Goal: Answer question/provide support: Share knowledge or assist other users

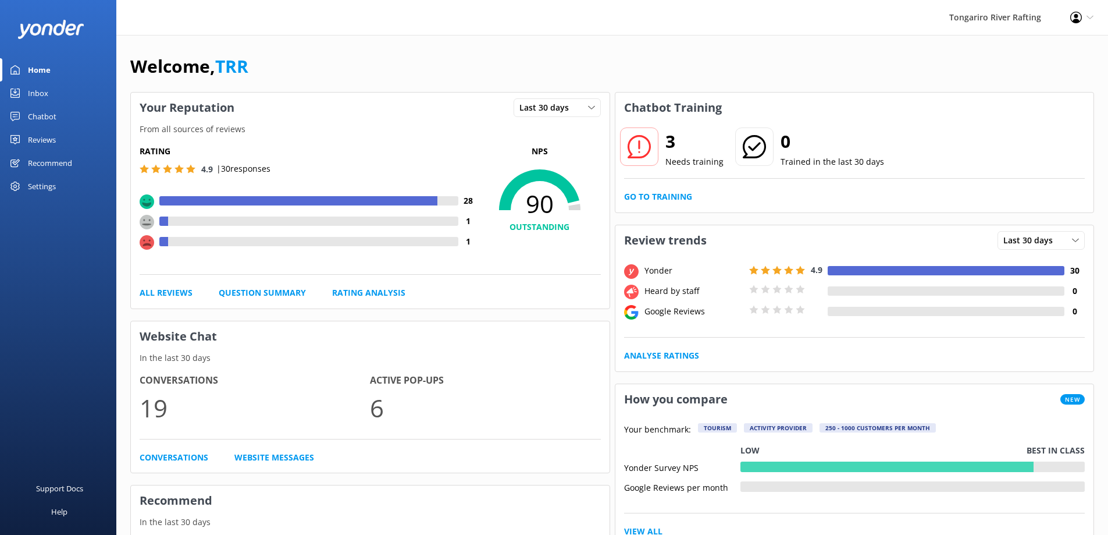
click at [42, 116] on div "Chatbot" at bounding box center [42, 116] width 29 height 23
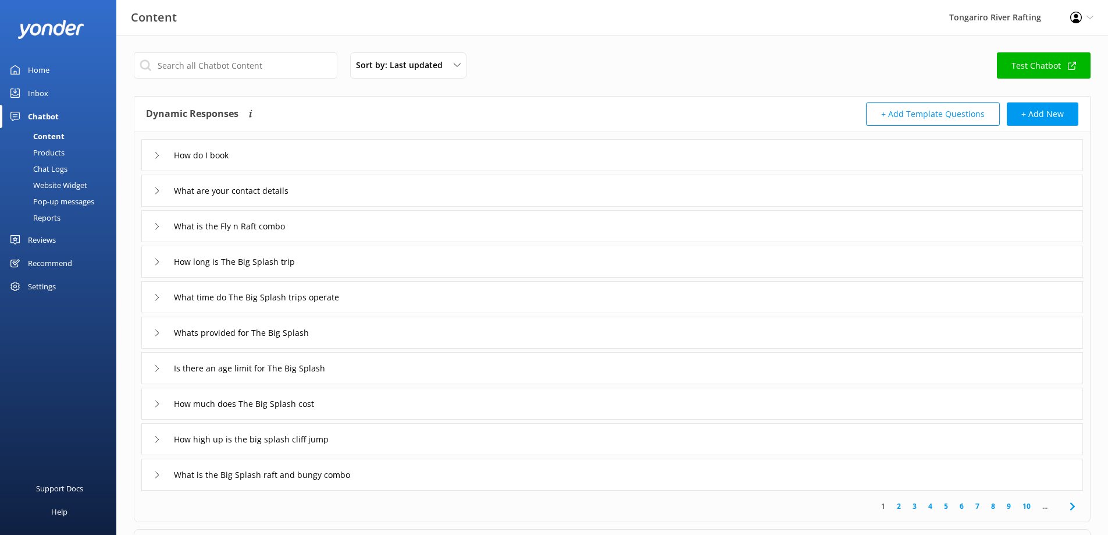
click at [35, 95] on div "Inbox" at bounding box center [38, 92] width 20 height 23
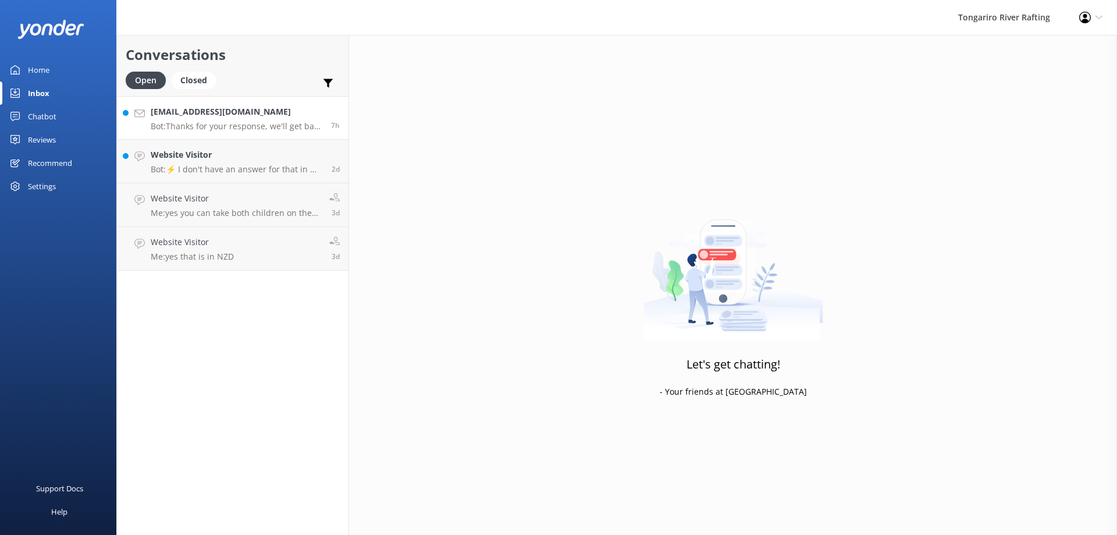
click at [234, 130] on p "Bot: Thanks for your response, we'll get back to you as soon as we can during o…" at bounding box center [237, 126] width 172 height 10
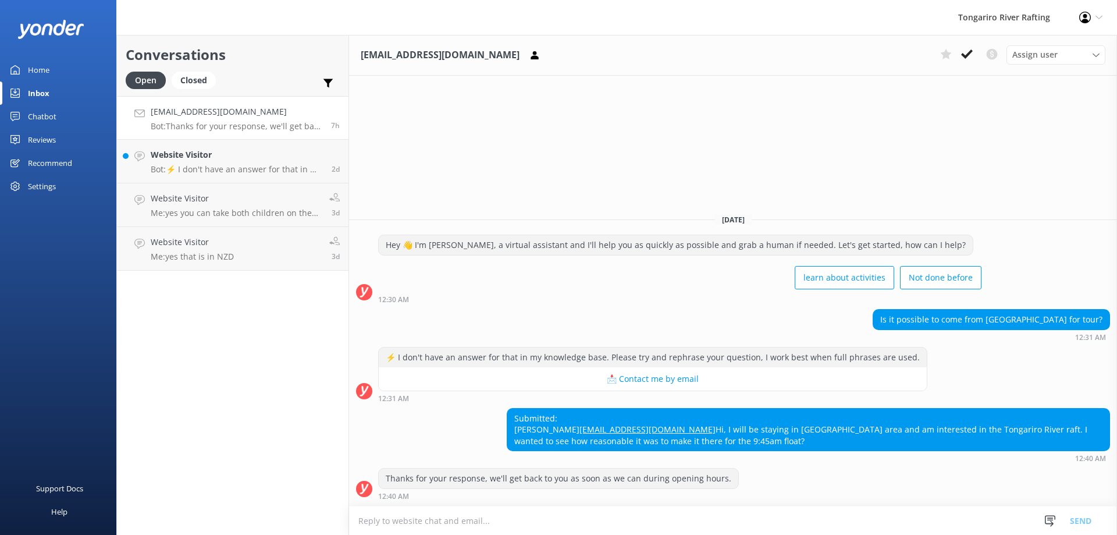
click at [579, 424] on link "[EMAIL_ADDRESS][DOMAIN_NAME]" at bounding box center [647, 429] width 136 height 11
drag, startPoint x: 614, startPoint y: 418, endPoint x: 514, endPoint y: 417, distance: 100.1
click at [514, 417] on div "Submitted: [PERSON_NAME] [EMAIL_ADDRESS][DOMAIN_NAME] Hi, I will be staying in …" at bounding box center [808, 429] width 602 height 42
copy link "[EMAIL_ADDRESS][DOMAIN_NAME]"
click at [962, 56] on icon at bounding box center [967, 54] width 12 height 12
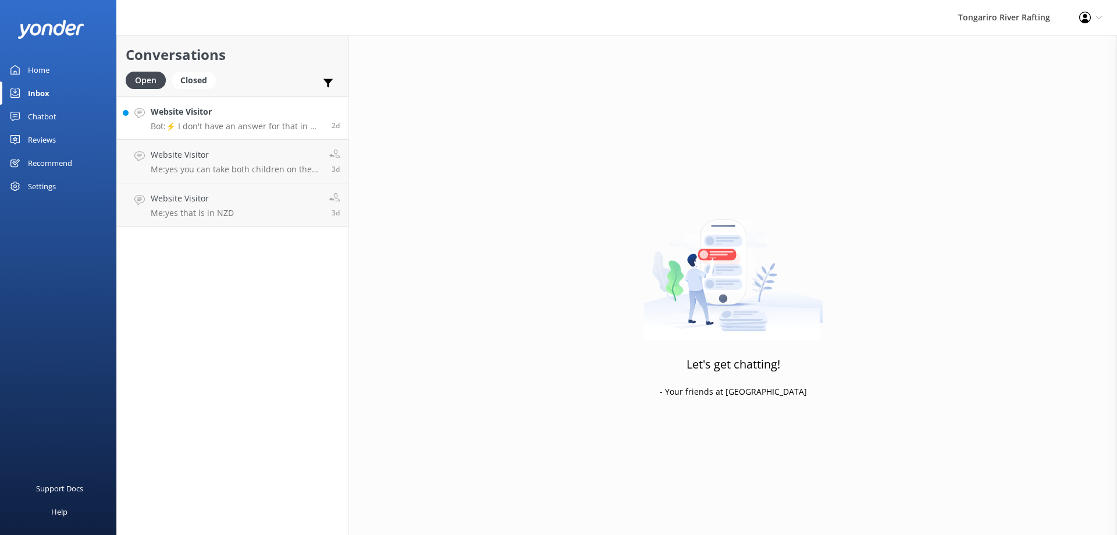
click at [230, 130] on p "Bot: ⚡ I don't have an answer for that in my knowledge base. Please try and rep…" at bounding box center [237, 126] width 172 height 10
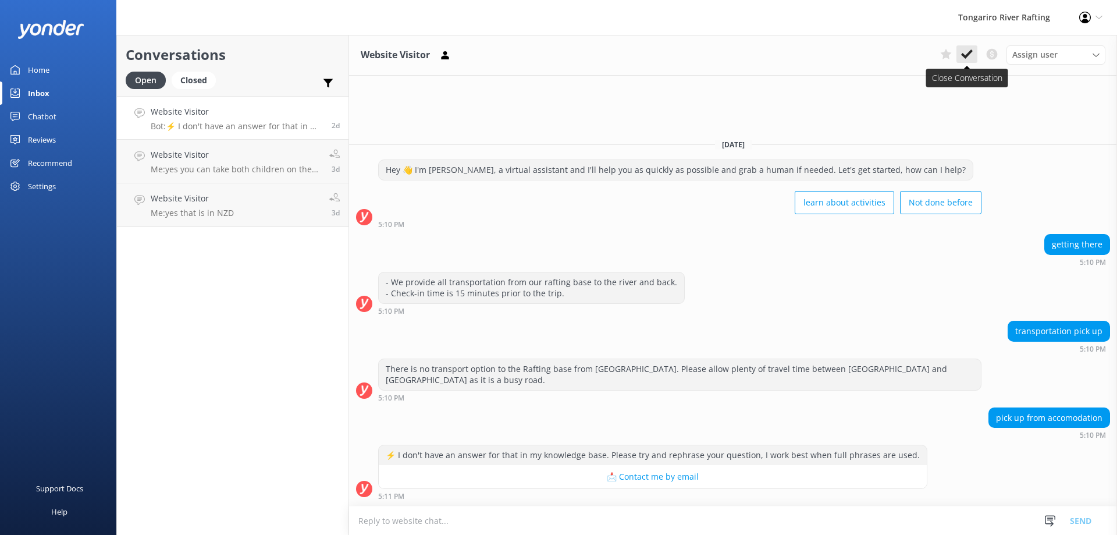
click at [961, 46] on button at bounding box center [966, 53] width 21 height 17
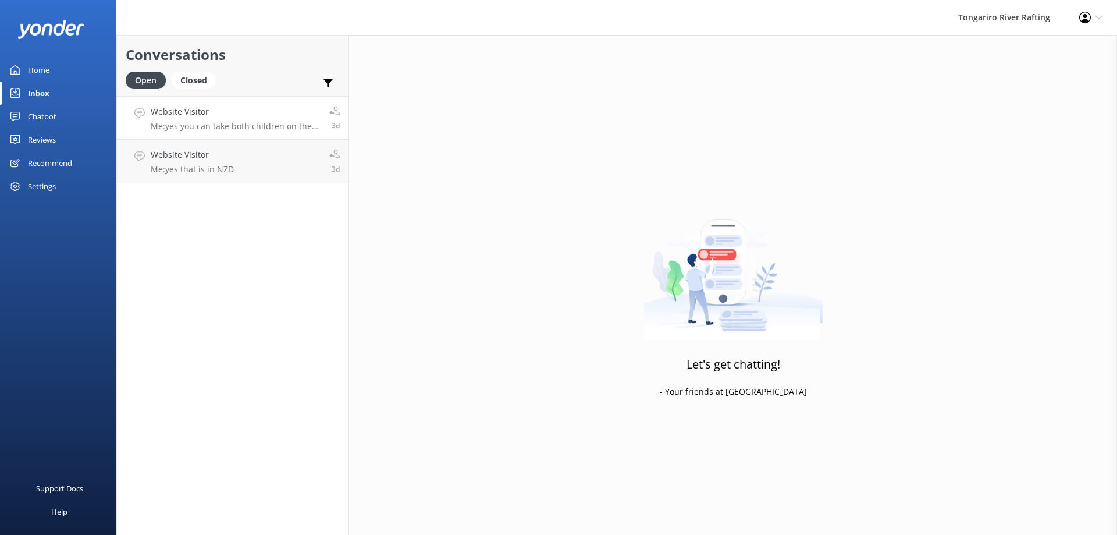
click at [231, 121] on p "Me: yes you can take both children on the family float trip however your [DEMOG…" at bounding box center [236, 126] width 170 height 10
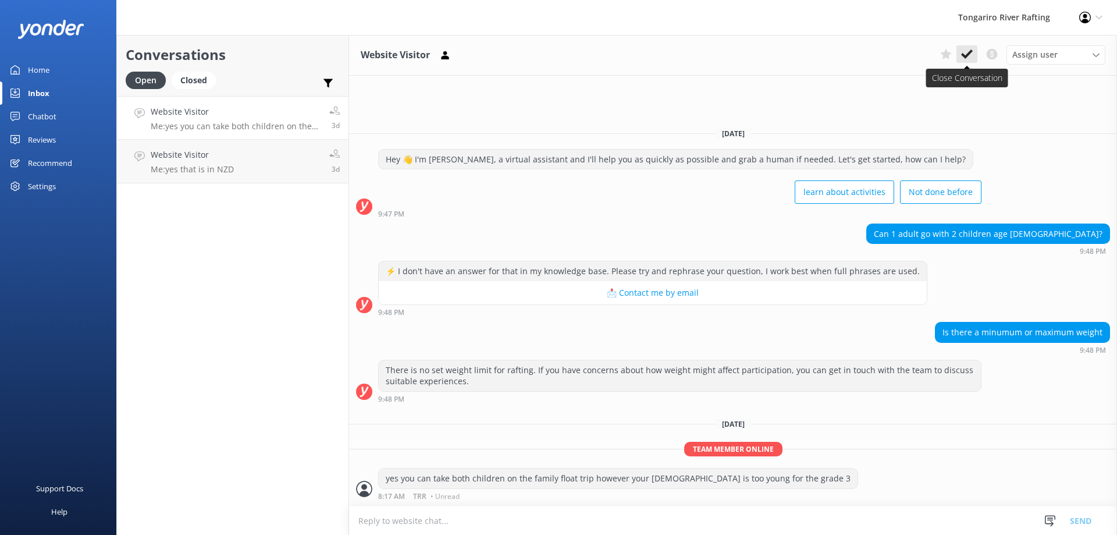
click at [972, 53] on icon at bounding box center [967, 54] width 12 height 12
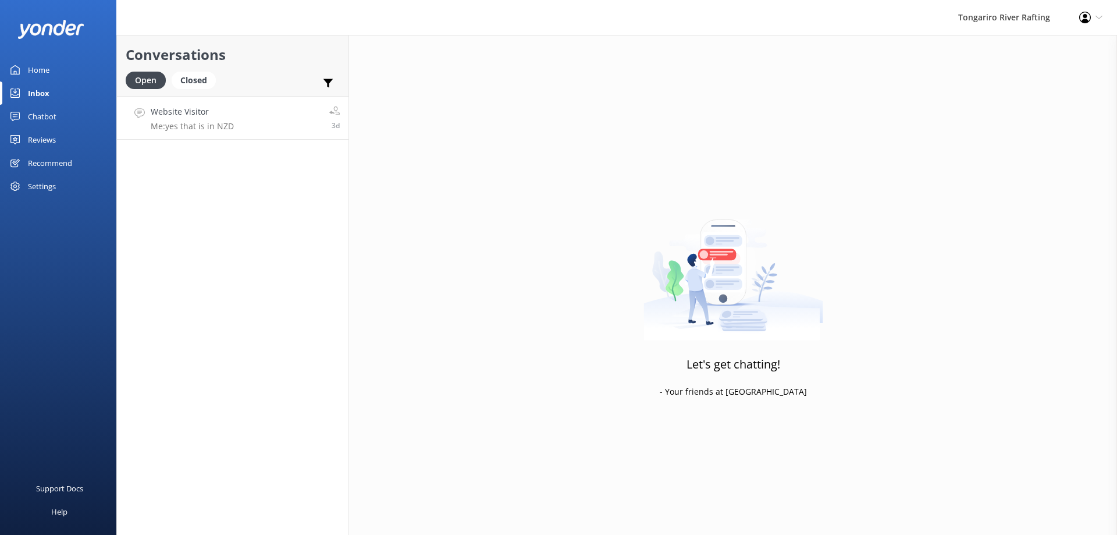
click at [263, 125] on link "Website Visitor Me: yes that is in NZD 3d" at bounding box center [233, 118] width 232 height 44
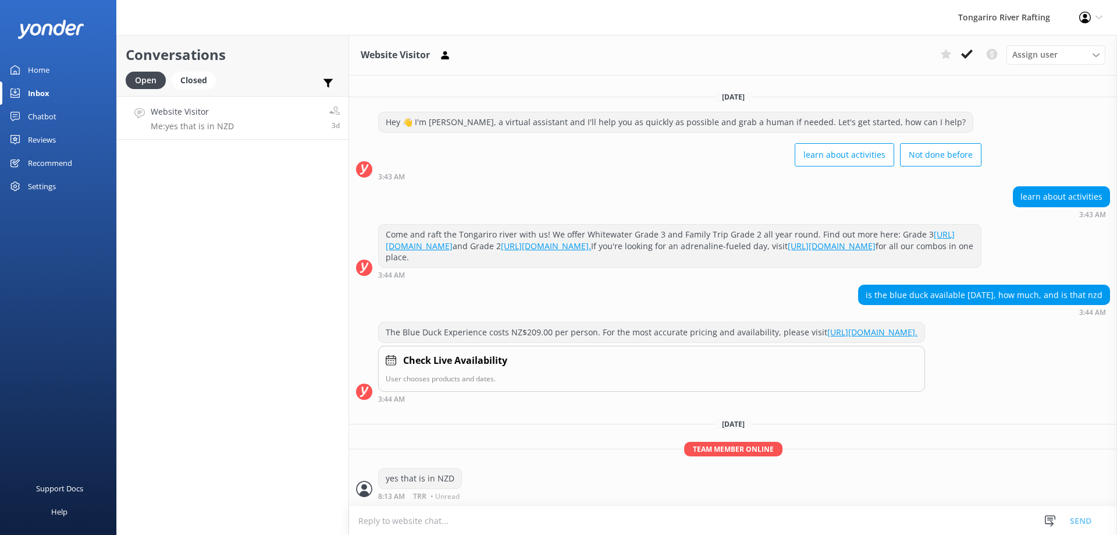
scroll to position [6, 0]
click at [961, 60] on icon at bounding box center [967, 54] width 12 height 12
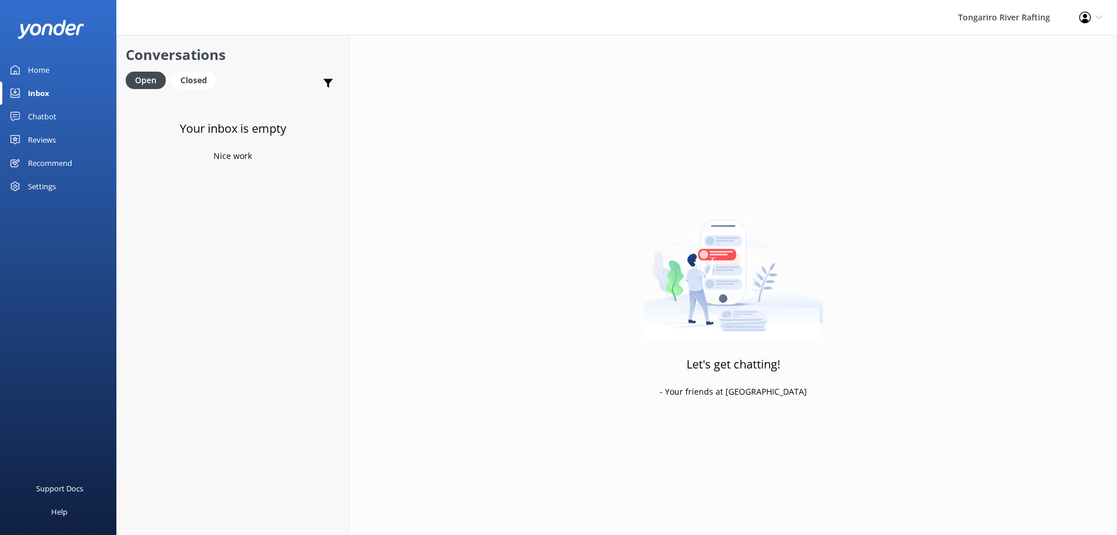
click at [37, 113] on div "Chatbot" at bounding box center [42, 116] width 29 height 23
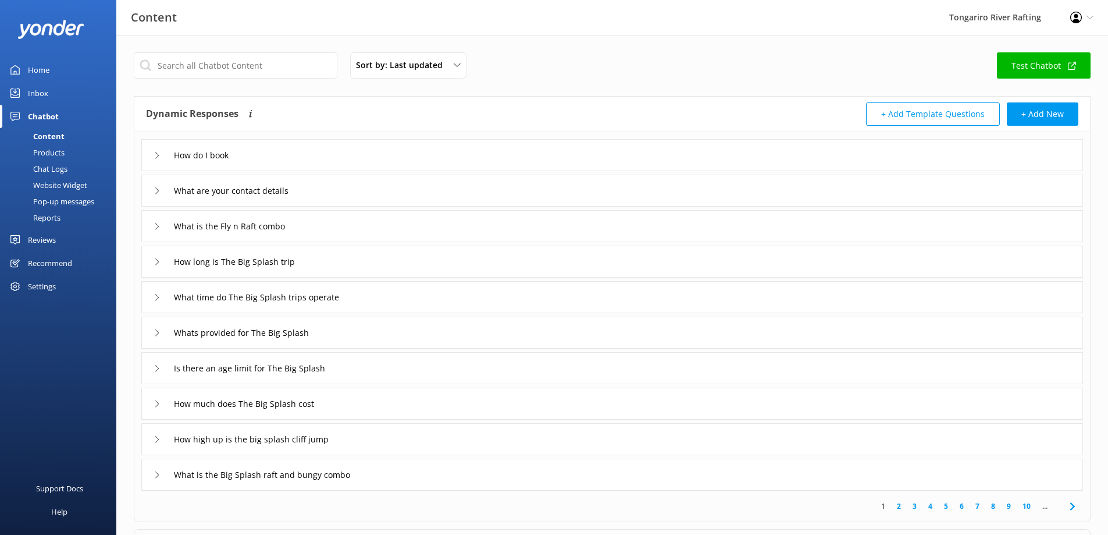
click at [49, 76] on link "Home" at bounding box center [58, 69] width 116 height 23
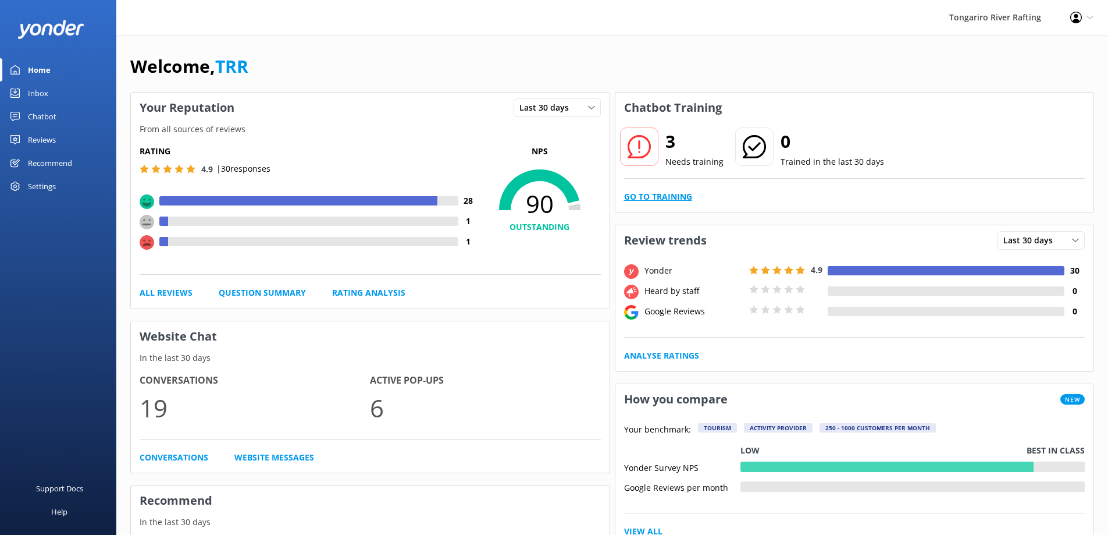
click at [667, 192] on link "Go to Training" at bounding box center [658, 196] width 68 height 13
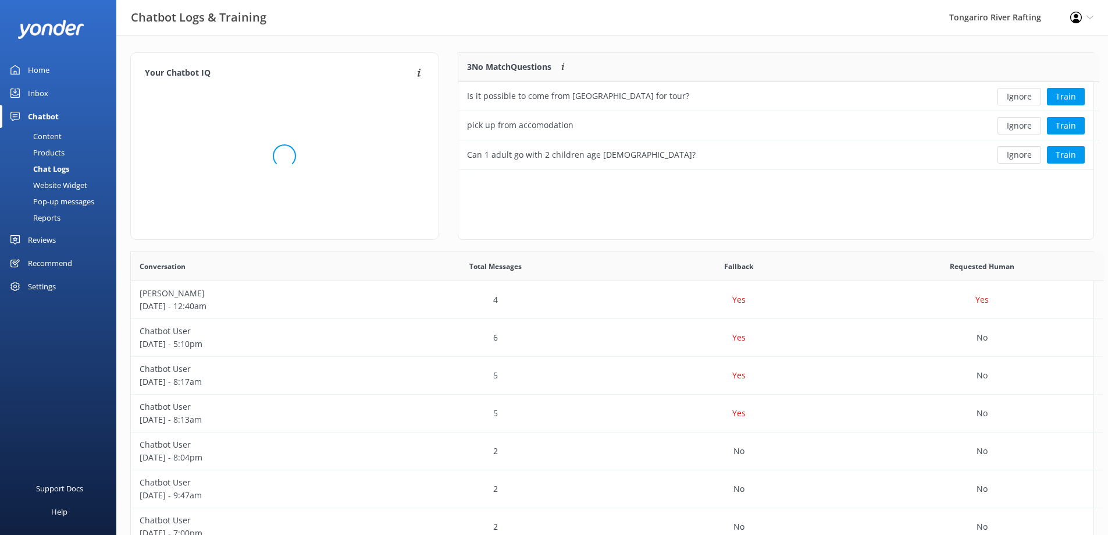
scroll to position [399, 954]
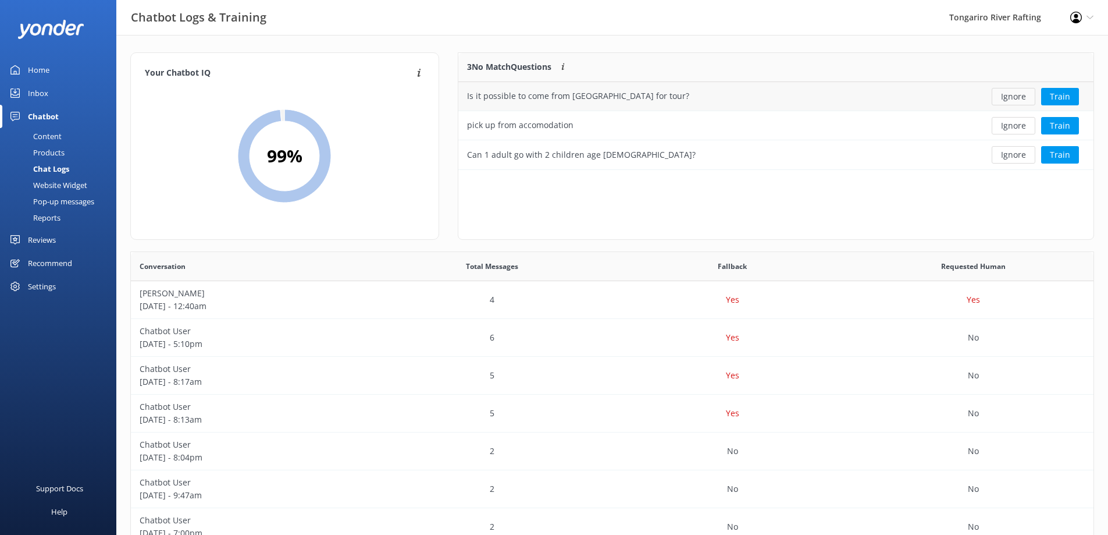
click at [1000, 93] on button "Ignore" at bounding box center [1014, 96] width 44 height 17
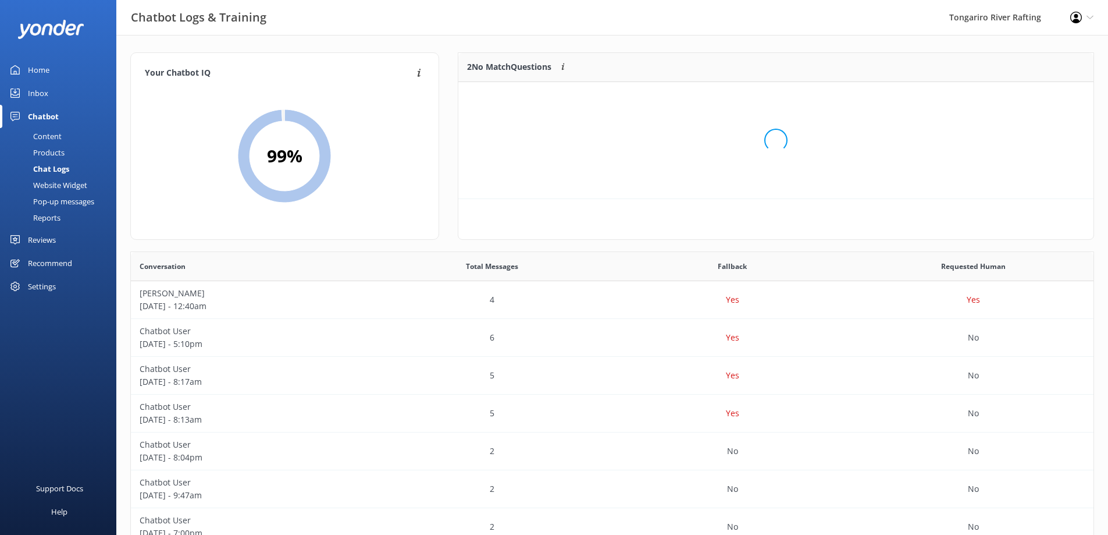
scroll to position [79, 627]
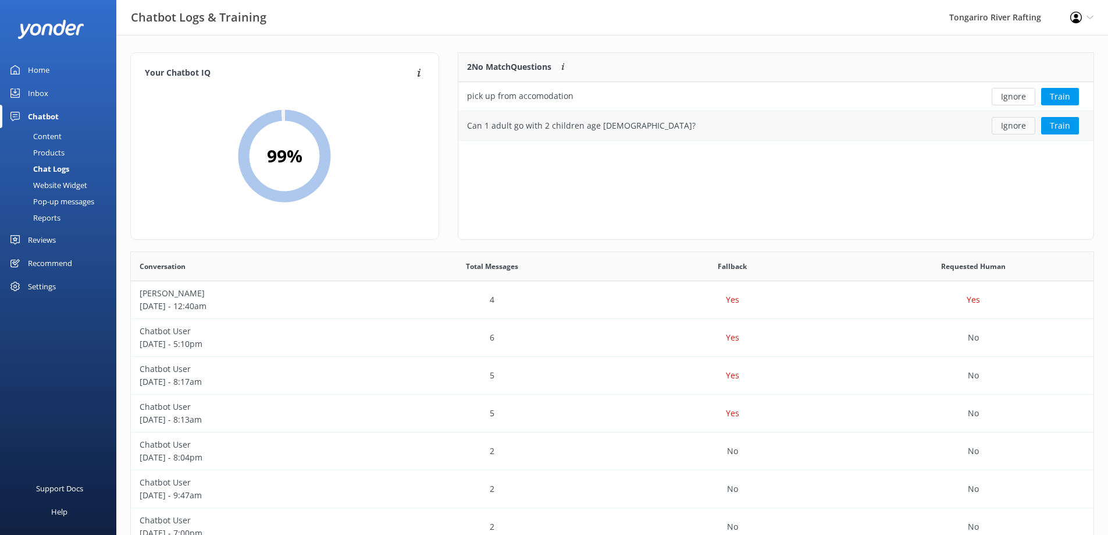
click at [1001, 128] on button "Ignore" at bounding box center [1014, 125] width 44 height 17
